Goal: Navigation & Orientation: Understand site structure

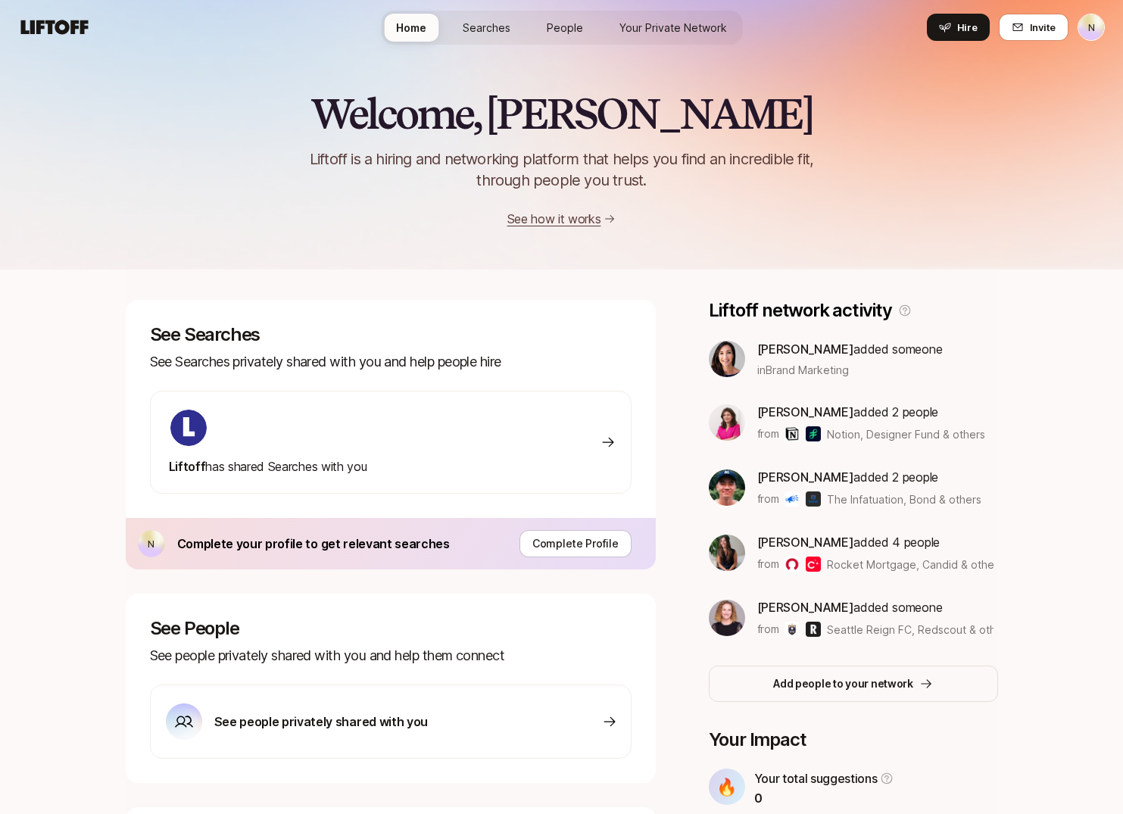
click at [488, 33] on span "Searches" at bounding box center [487, 28] width 48 height 16
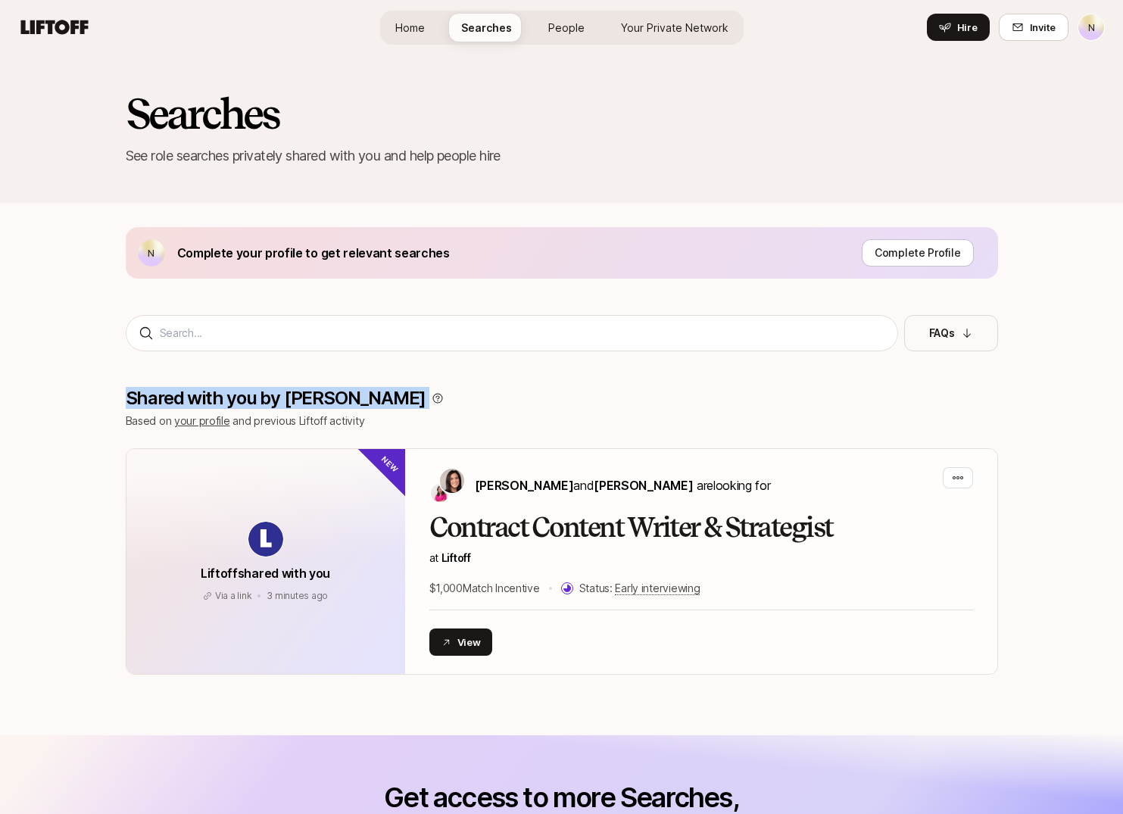
drag, startPoint x: 329, startPoint y: 399, endPoint x: 129, endPoint y: 403, distance: 199.9
click at [129, 404] on div "Shared with you by [PERSON_NAME]" at bounding box center [562, 398] width 872 height 21
copy div "Shared with you by [PERSON_NAME]"
click at [290, 422] on p "Based on your profile and previous Liftoff activity" at bounding box center [562, 421] width 872 height 18
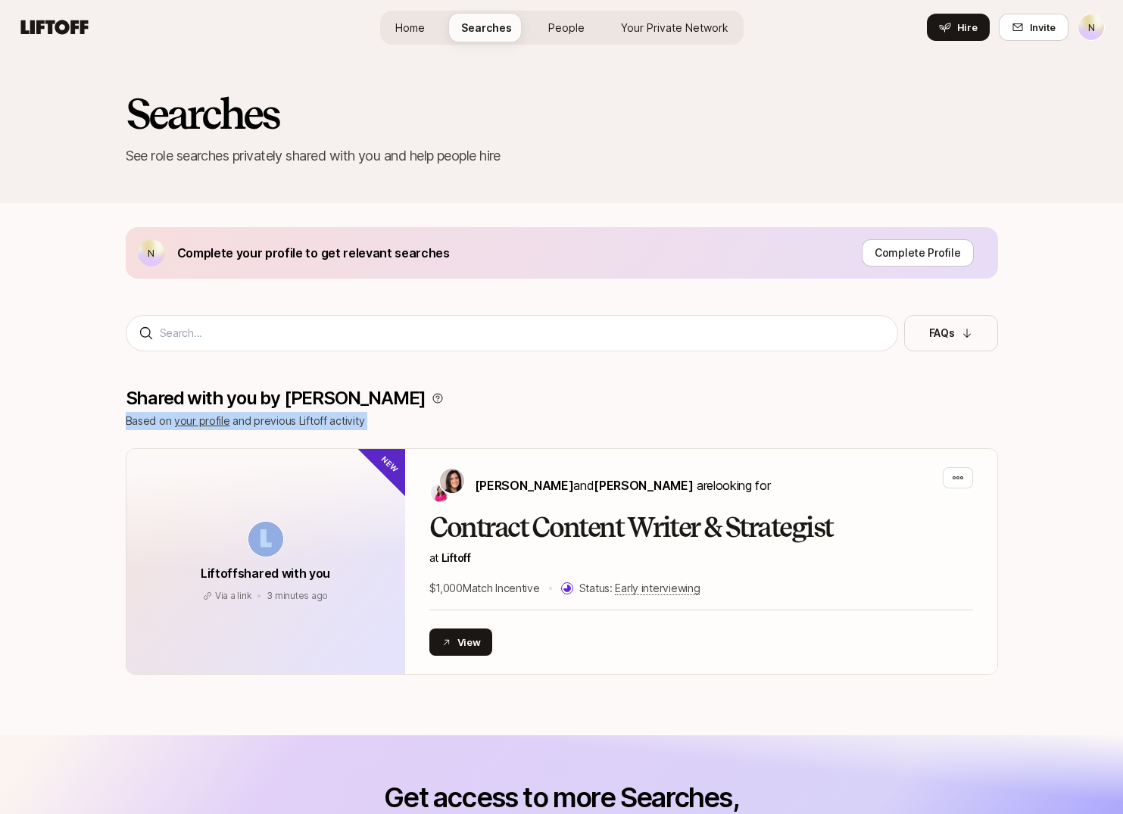
click at [290, 422] on p "Based on your profile and previous Liftoff activity" at bounding box center [562, 421] width 872 height 18
click at [410, 27] on span "Home" at bounding box center [410, 28] width 30 height 16
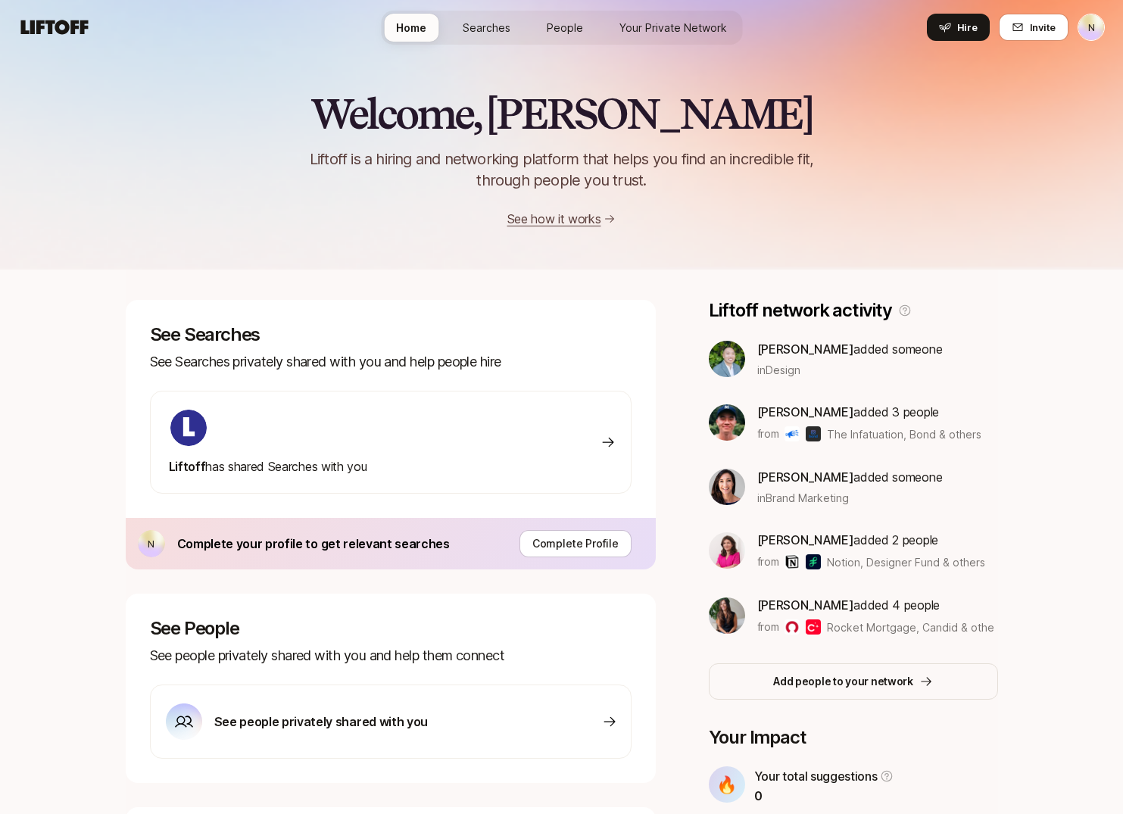
click at [488, 32] on span "Searches" at bounding box center [487, 28] width 48 height 16
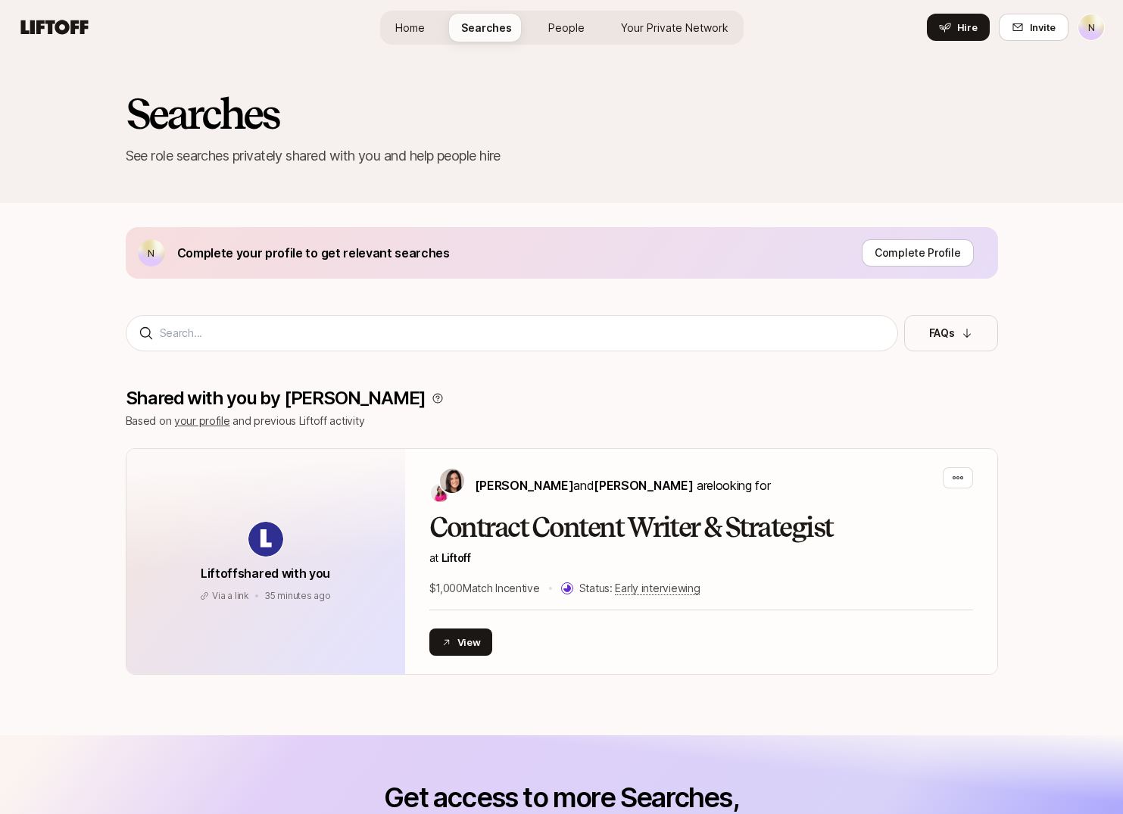
click at [574, 25] on span "People" at bounding box center [566, 28] width 36 height 16
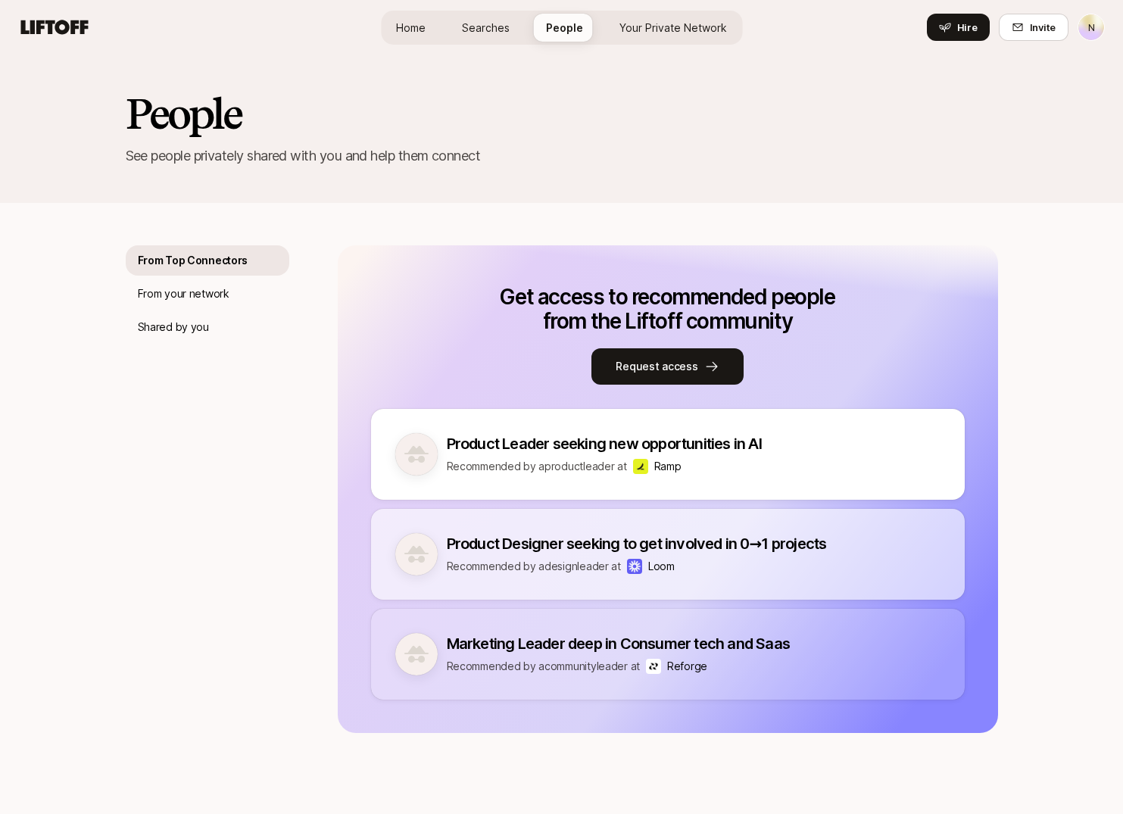
click at [496, 32] on span "Searches" at bounding box center [486, 28] width 48 height 16
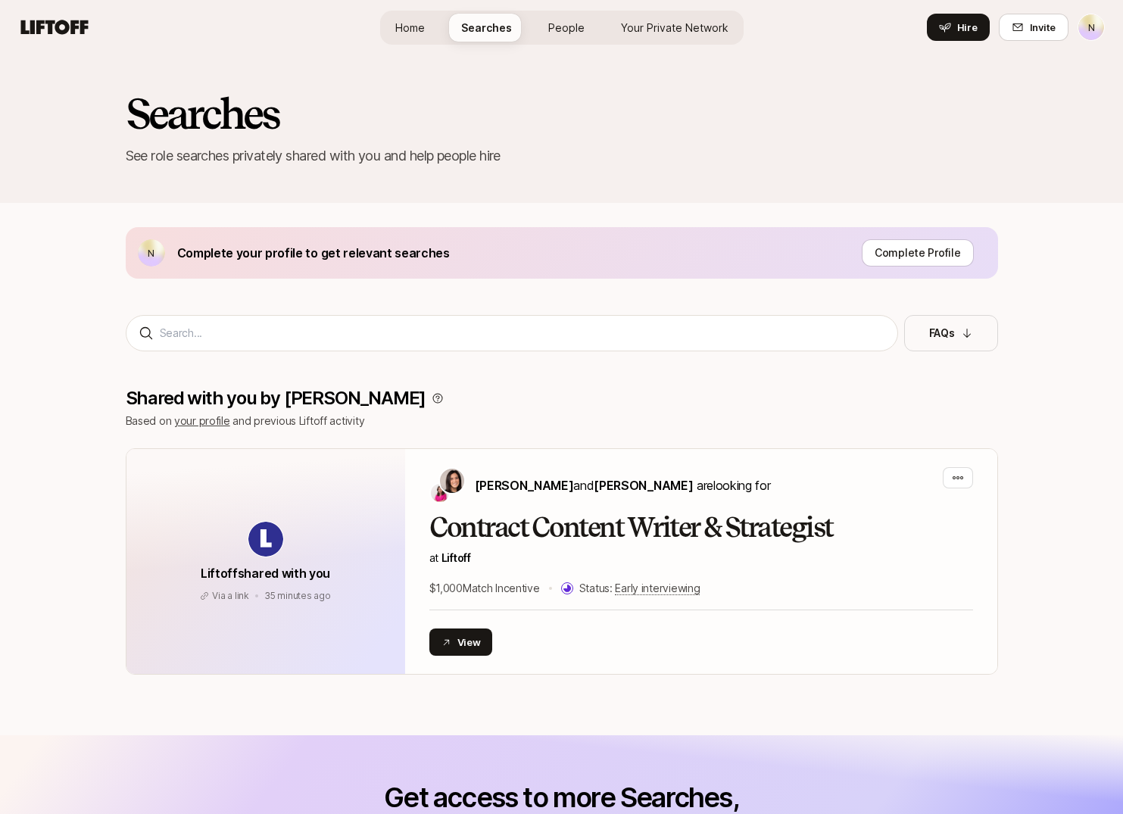
click at [585, 39] on link "People" at bounding box center [566, 28] width 61 height 28
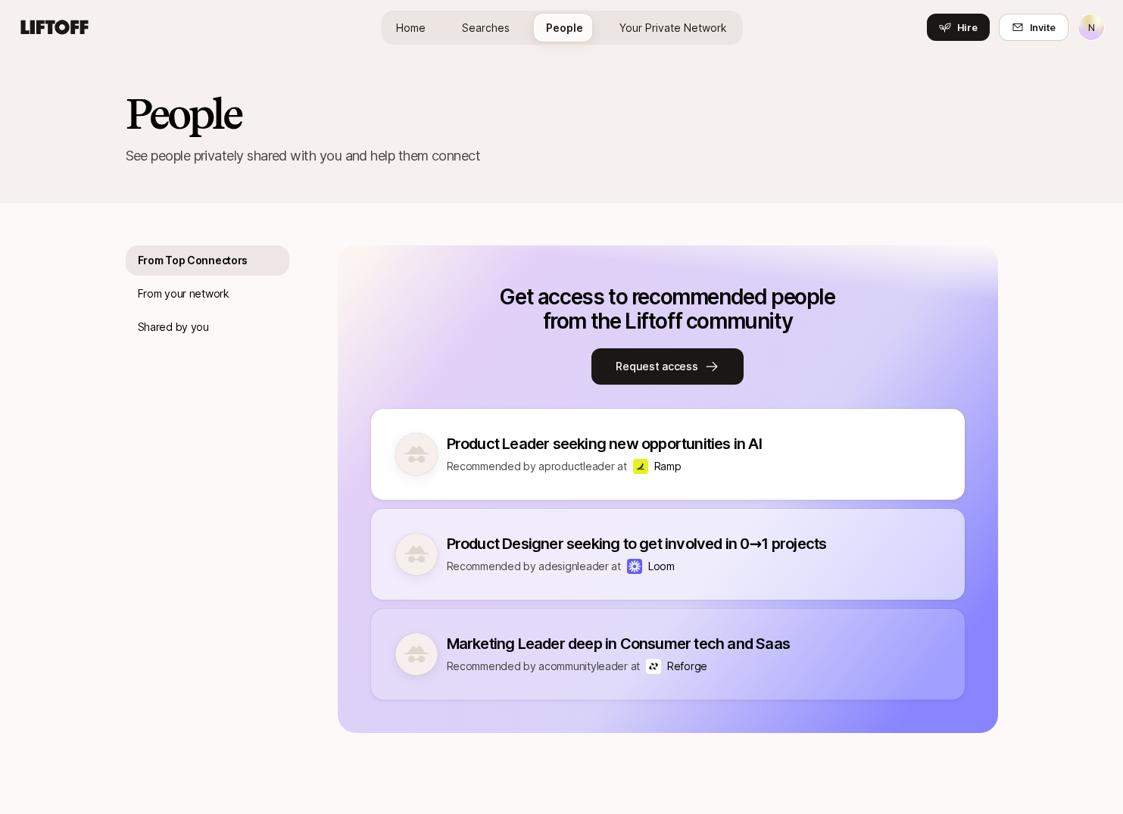
click at [517, 30] on link "Searches" at bounding box center [486, 28] width 72 height 28
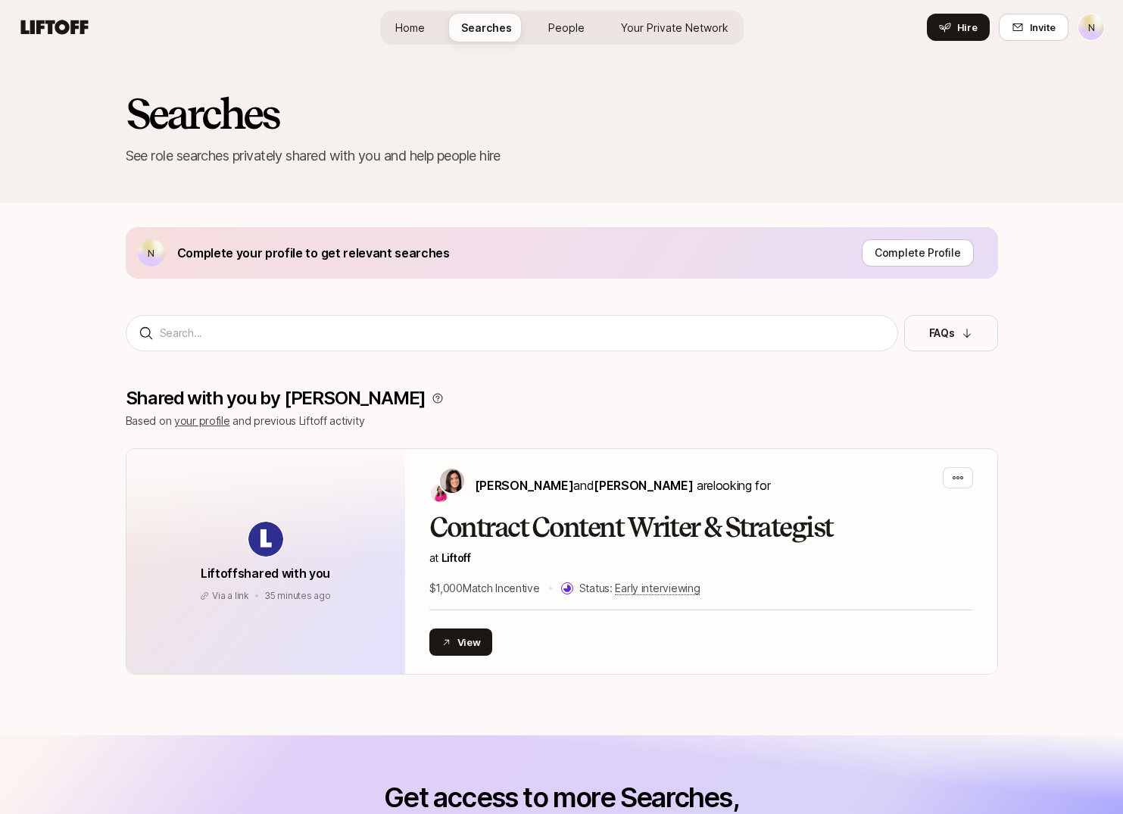
click at [568, 23] on span "People" at bounding box center [566, 28] width 36 height 16
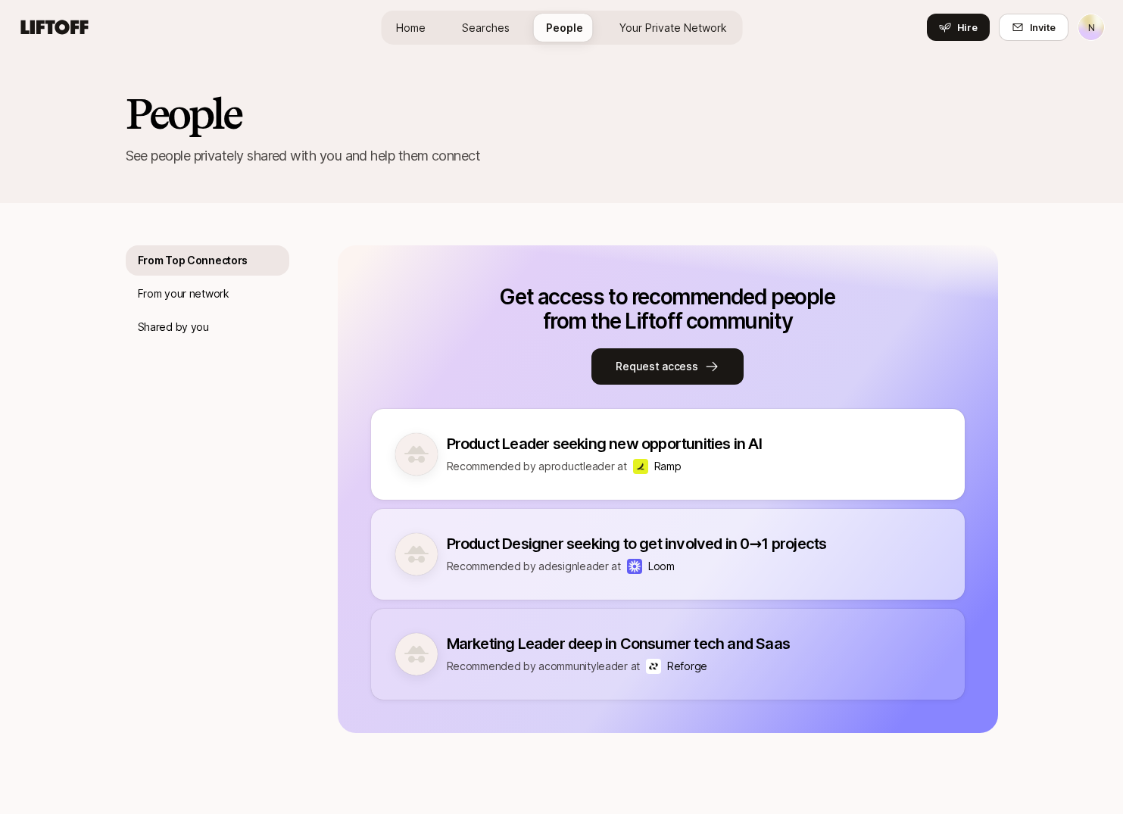
click at [635, 20] on span "Your Private Network" at bounding box center [673, 28] width 108 height 16
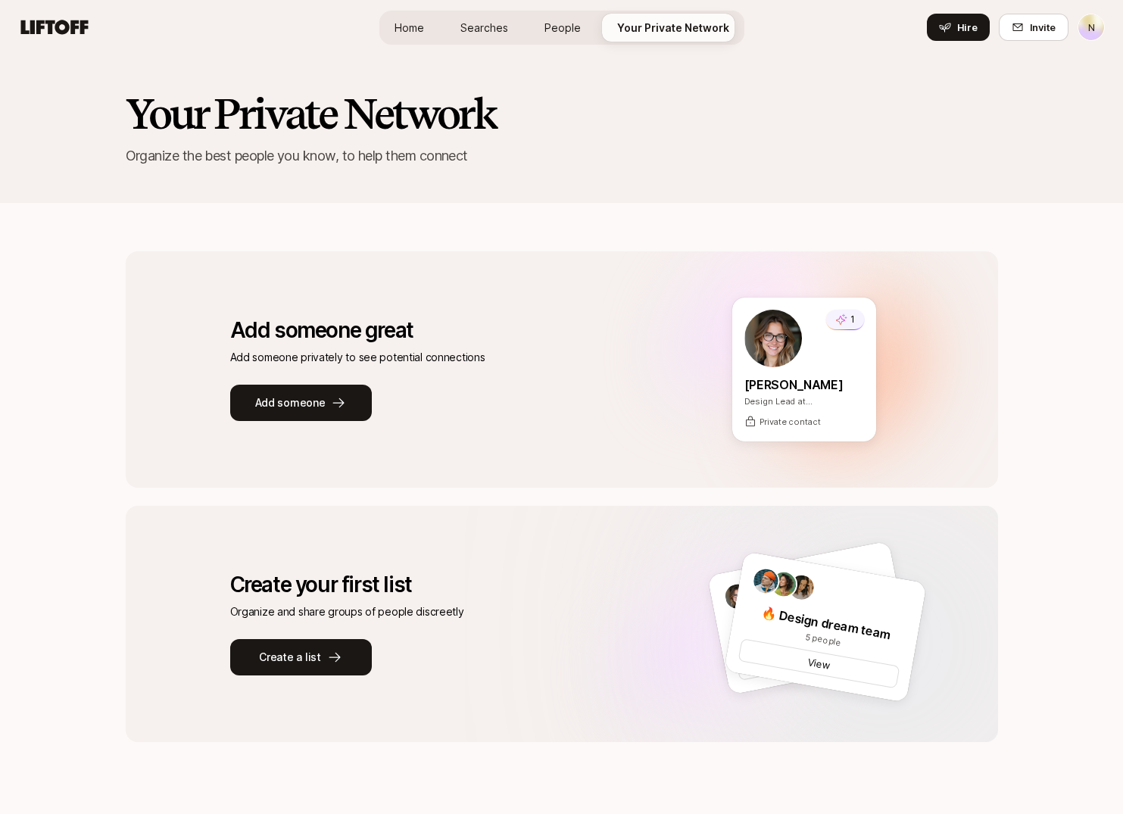
click at [429, 196] on div "Your Private Network Organize the best people you know, to help them connect" at bounding box center [561, 129] width 1123 height 148
